Goal: Task Accomplishment & Management: Manage account settings

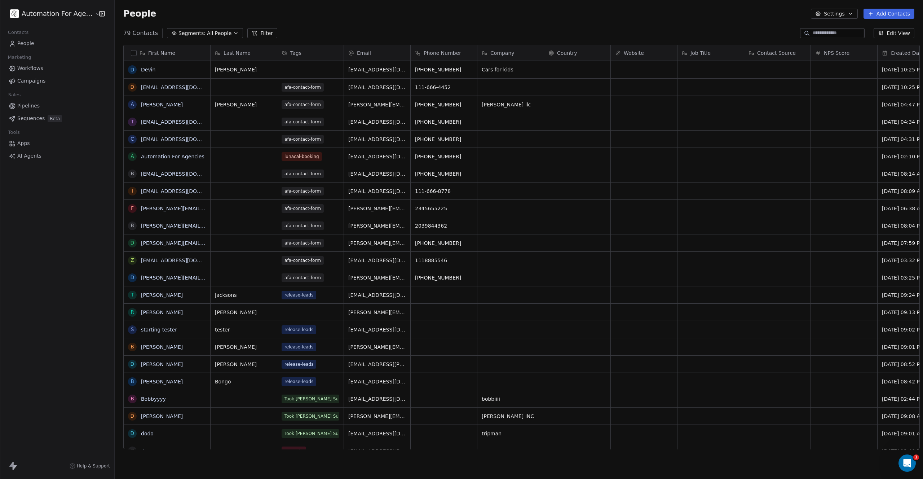
scroll to position [416, 808]
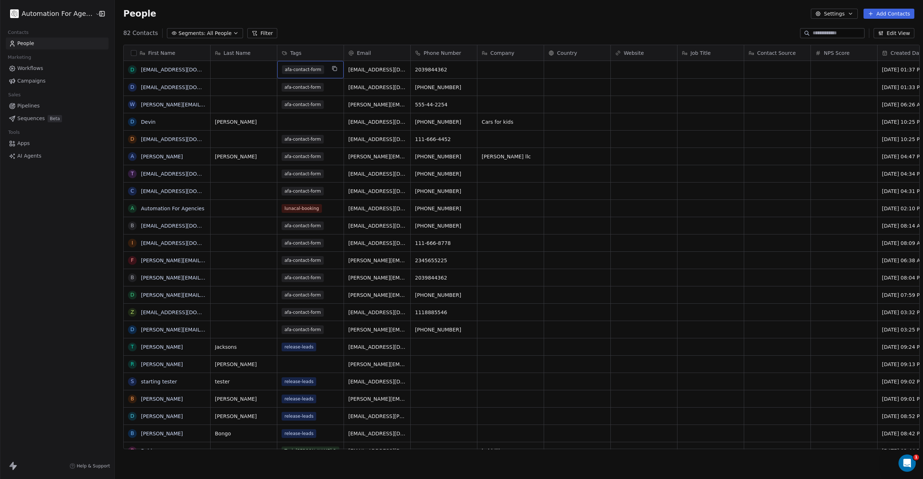
drag, startPoint x: 318, startPoint y: 71, endPoint x: 282, endPoint y: 70, distance: 36.1
click at [290, 71] on span "afa-contact-form" at bounding box center [303, 69] width 42 height 9
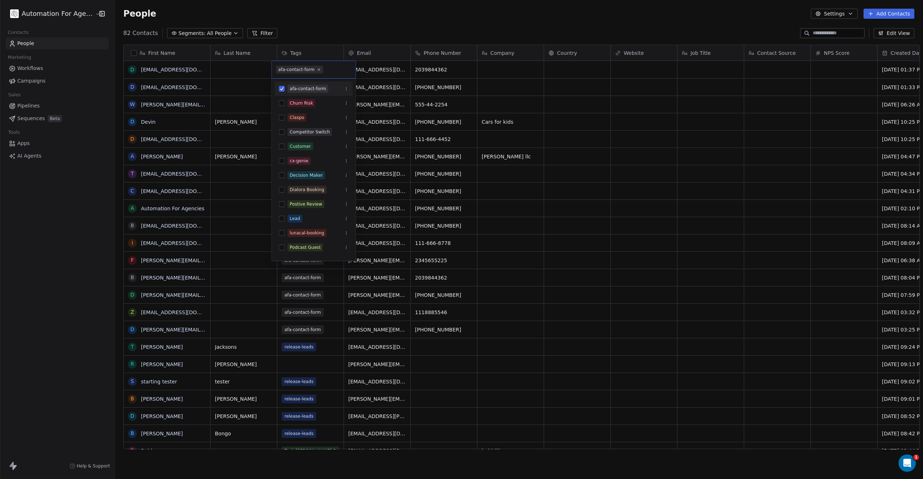
click at [322, 24] on html "Automation For Agencies Contacts People Marketing Workflows Campaigns Sales Pip…" at bounding box center [461, 239] width 923 height 479
click at [155, 140] on html "Automation For Agencies Contacts People Marketing Workflows Campaigns Sales Pip…" at bounding box center [461, 239] width 923 height 479
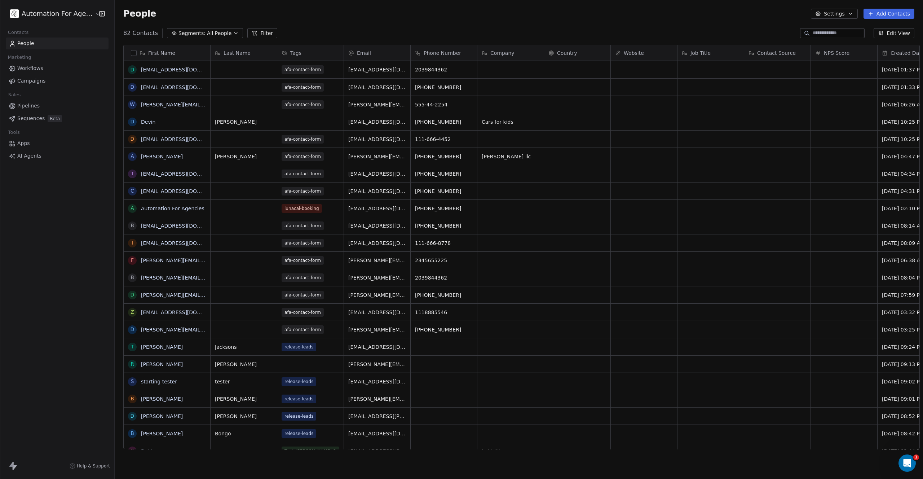
click at [155, 140] on link "[EMAIL_ADDRESS][DOMAIN_NAME]" at bounding box center [185, 139] width 88 height 6
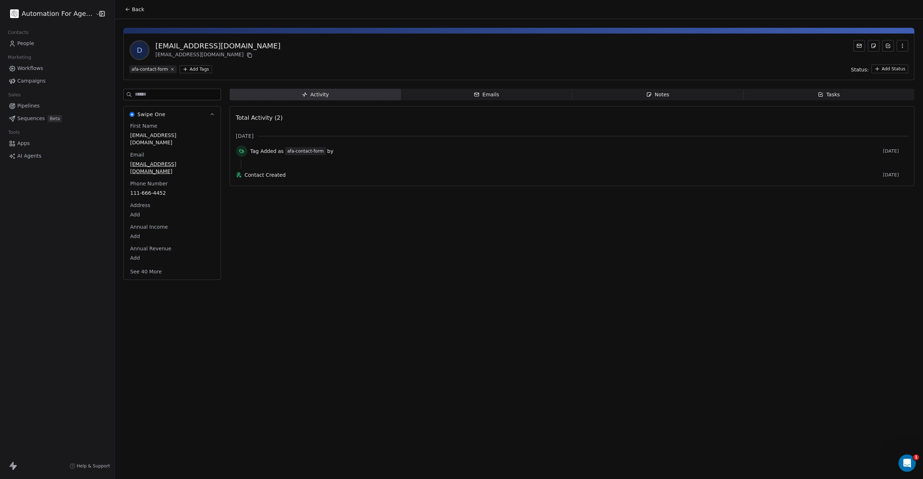
click at [898, 46] on button "button" at bounding box center [903, 46] width 12 height 12
click at [885, 63] on div "Delete" at bounding box center [892, 62] width 48 height 12
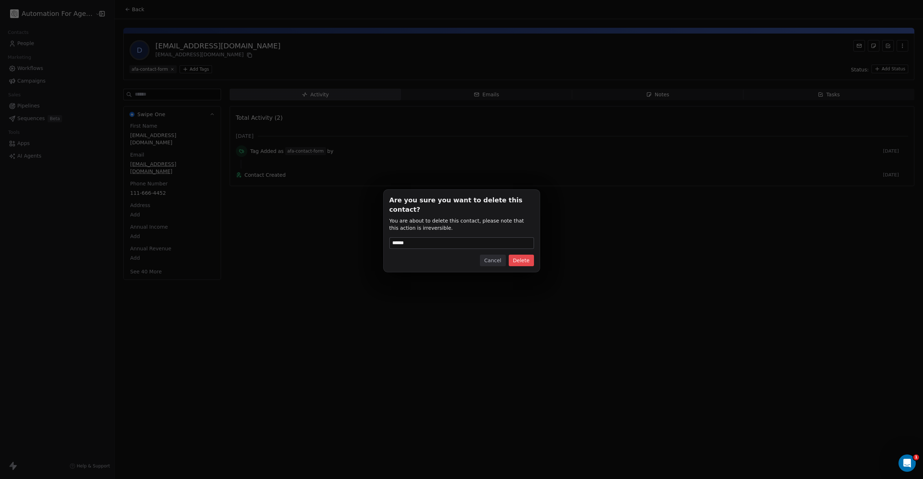
type input "******"
click at [527, 258] on button "Delete" at bounding box center [521, 261] width 25 height 12
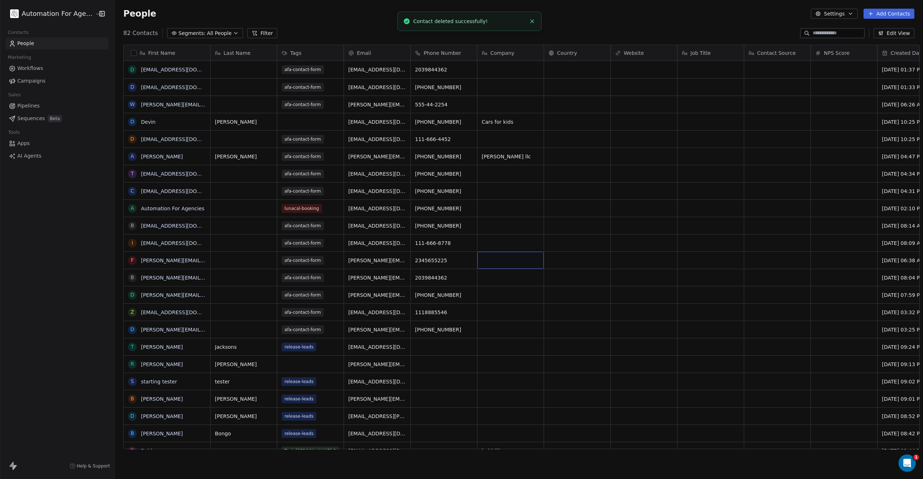
scroll to position [416, 808]
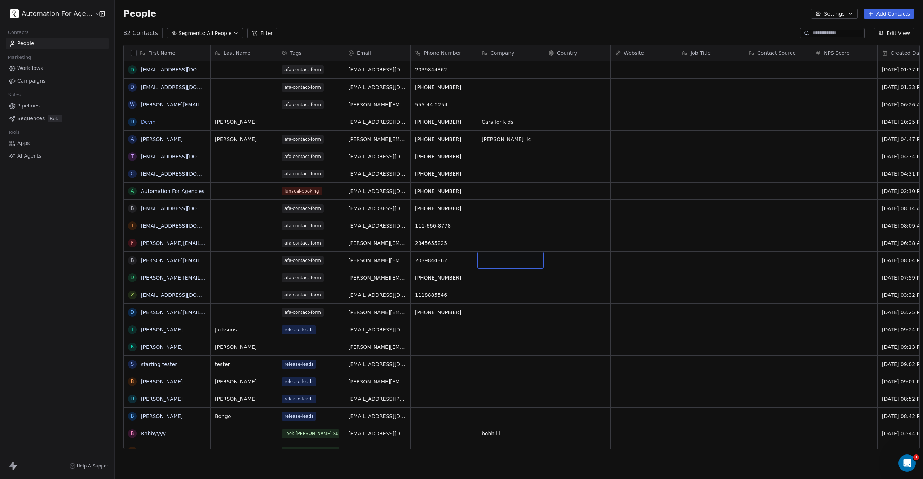
click at [141, 123] on link "Devin" at bounding box center [148, 122] width 14 height 6
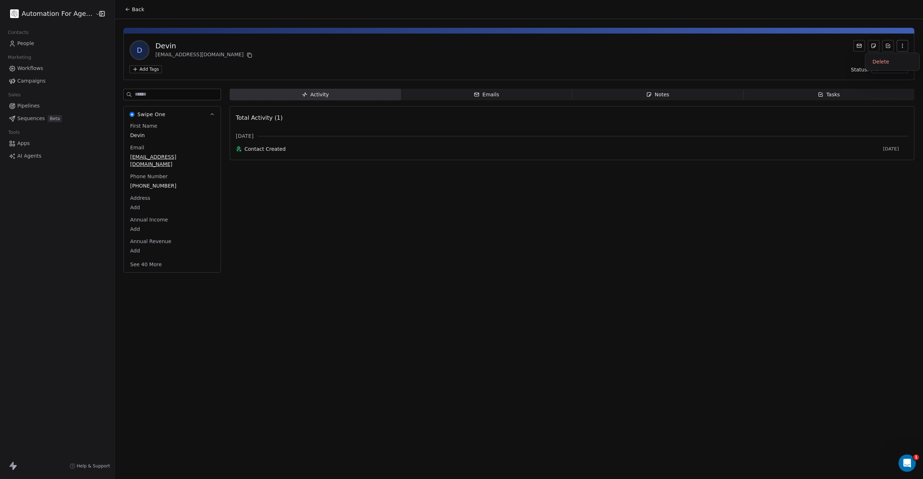
click at [903, 46] on icon "button" at bounding box center [903, 46] width 6 height 6
click at [882, 62] on div "Delete" at bounding box center [892, 62] width 48 height 12
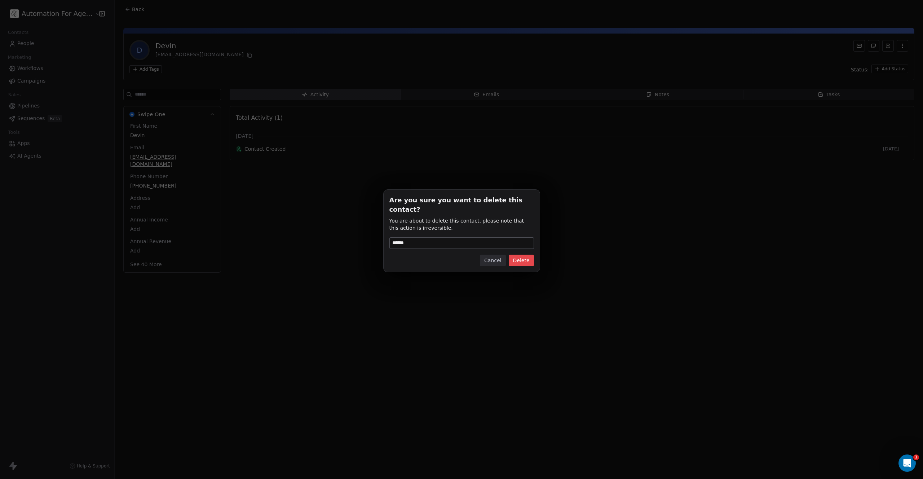
type input "******"
click at [526, 257] on button "Delete" at bounding box center [521, 261] width 25 height 12
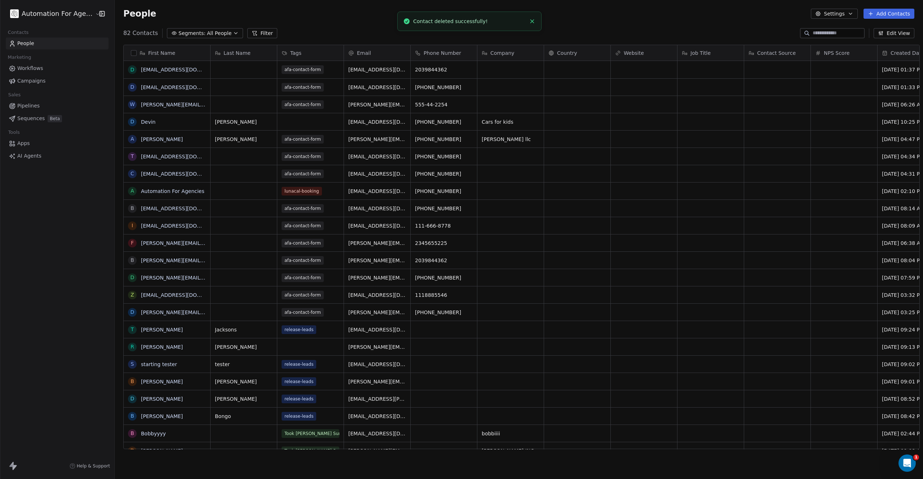
scroll to position [416, 808]
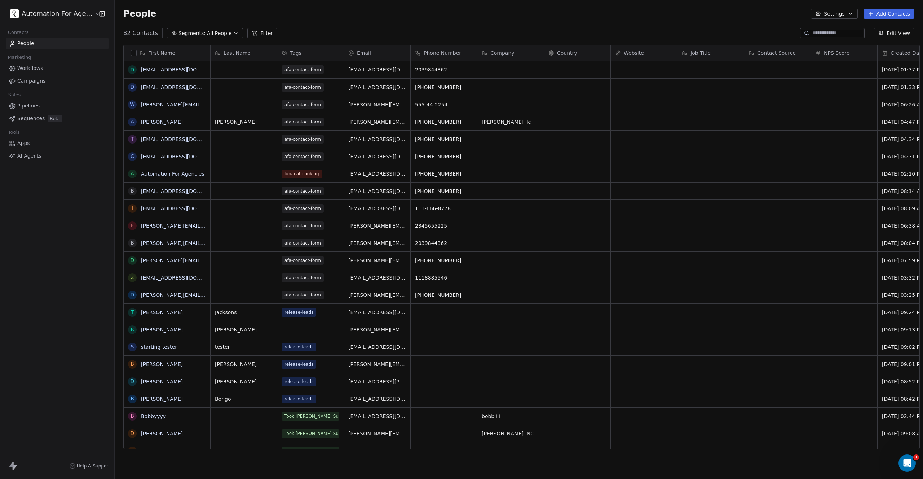
click at [815, 35] on input at bounding box center [838, 33] width 50 height 7
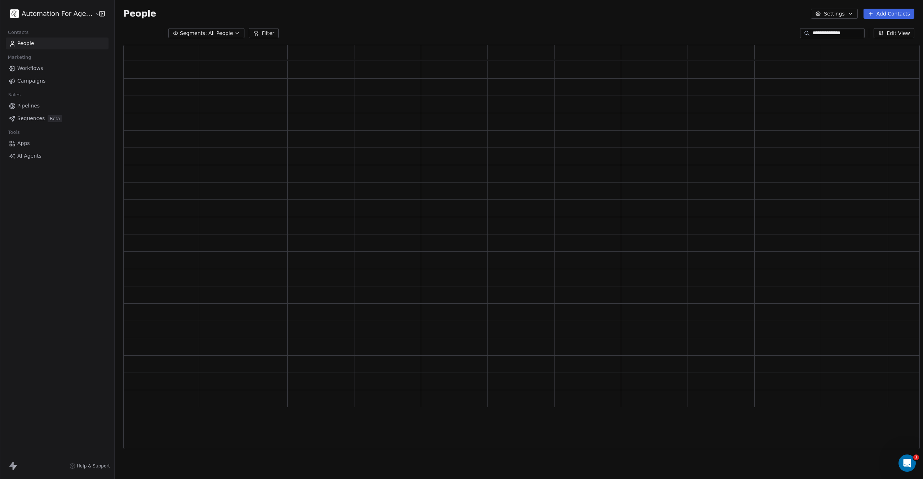
scroll to position [399, 791]
type input "**********"
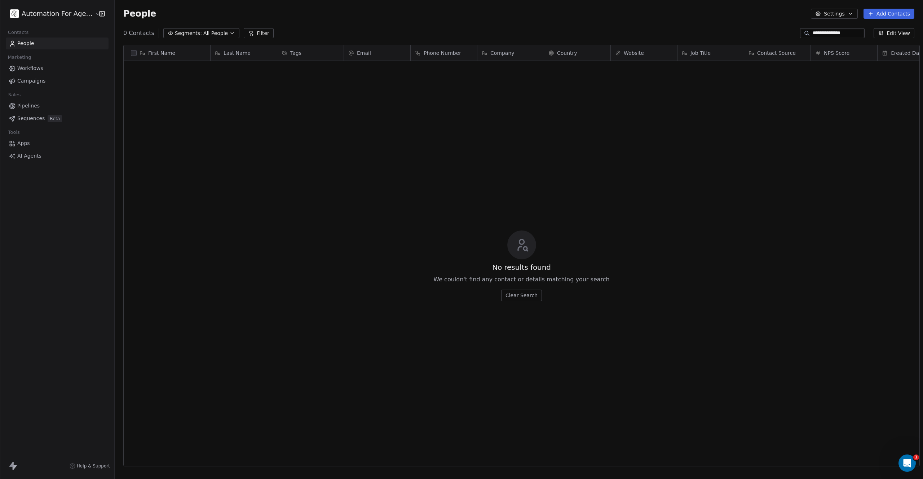
scroll to position [416, 808]
drag, startPoint x: 857, startPoint y: 35, endPoint x: 732, endPoint y: 35, distance: 124.8
click at [732, 35] on div "**********" at bounding box center [519, 33] width 808 height 12
